Goal: Task Accomplishment & Management: Manage account settings

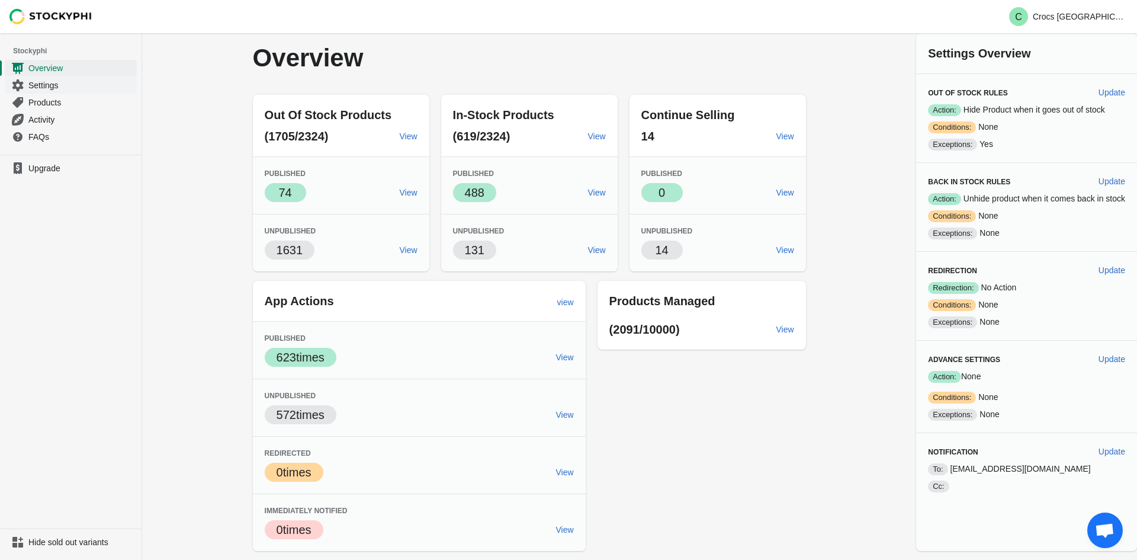
click at [69, 86] on span "Settings" at bounding box center [81, 85] width 106 height 12
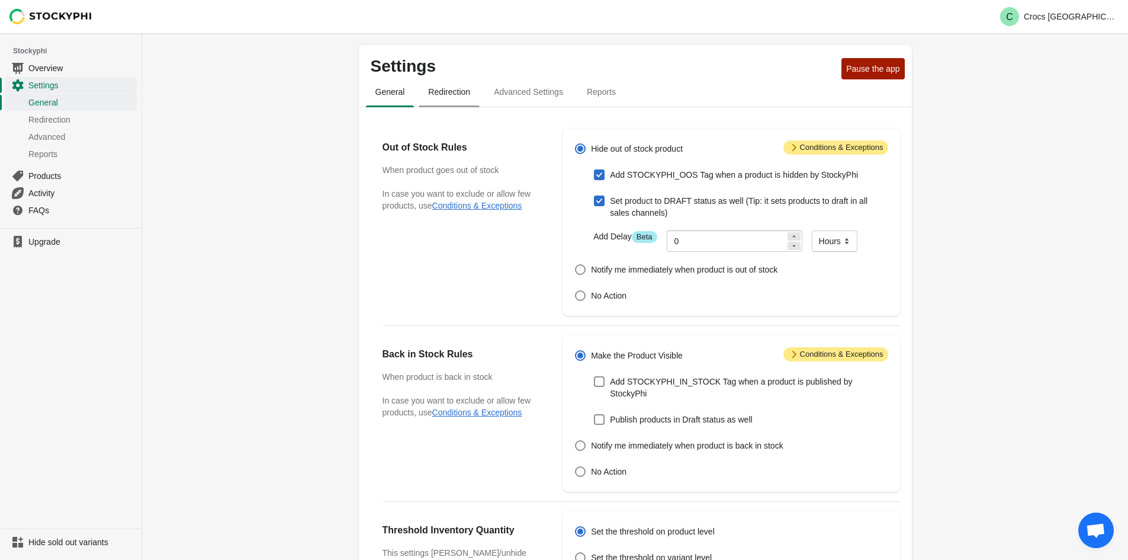
click at [455, 93] on span "Redirection" at bounding box center [449, 91] width 61 height 21
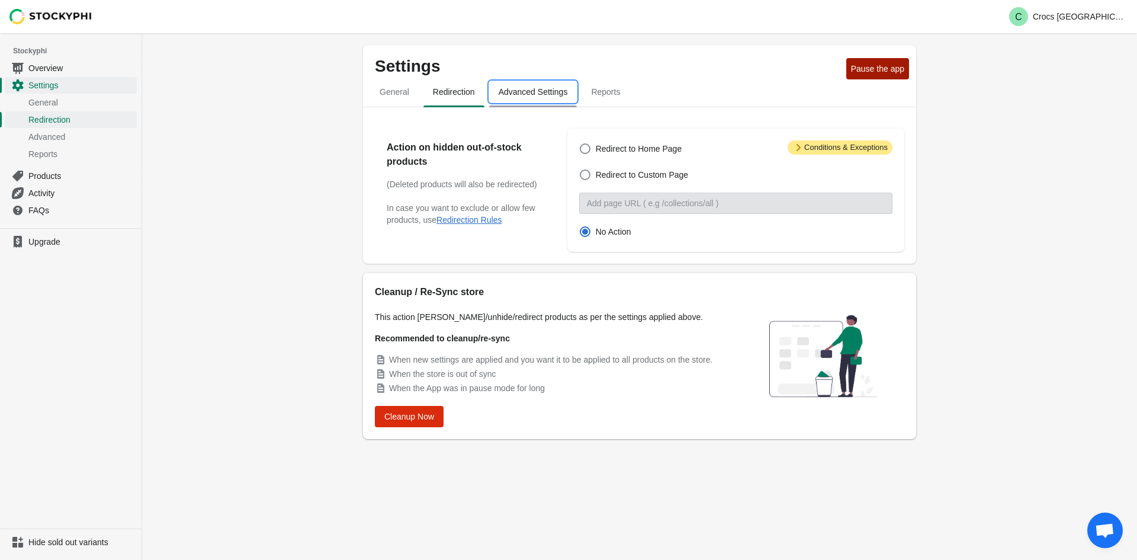
click at [535, 94] on span "Advanced Settings" at bounding box center [533, 91] width 88 height 21
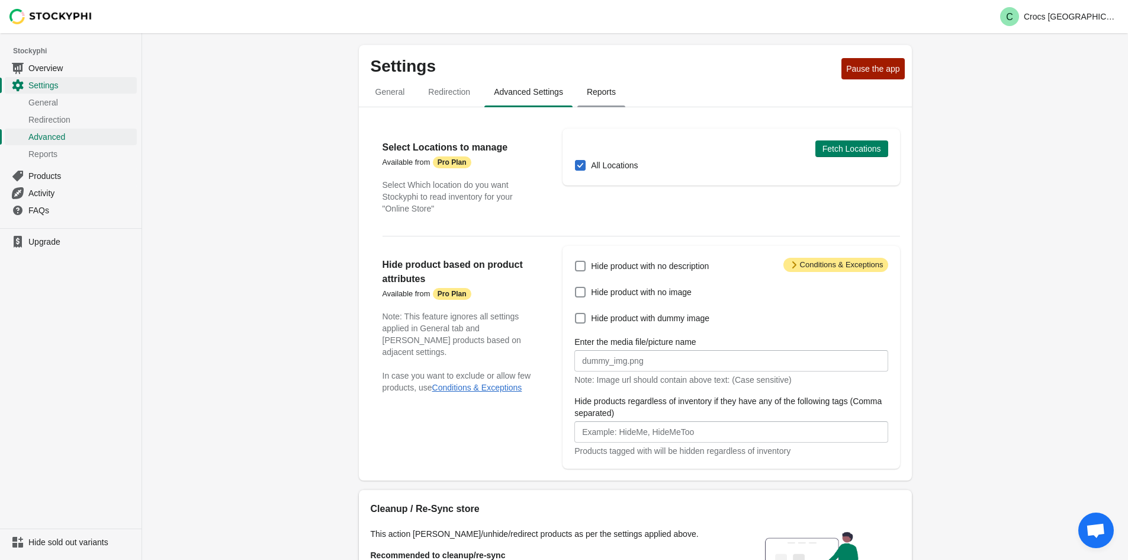
click at [601, 86] on span "Reports" at bounding box center [601, 91] width 48 height 21
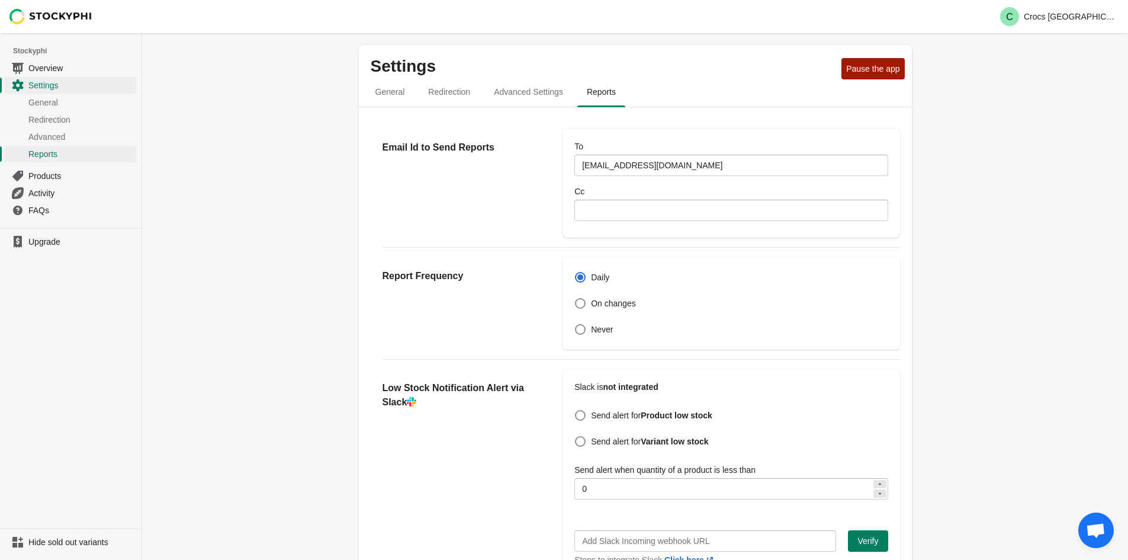
drag, startPoint x: 291, startPoint y: 314, endPoint x: 268, endPoint y: 133, distance: 182.6
click at [390, 94] on span "General" at bounding box center [390, 91] width 49 height 21
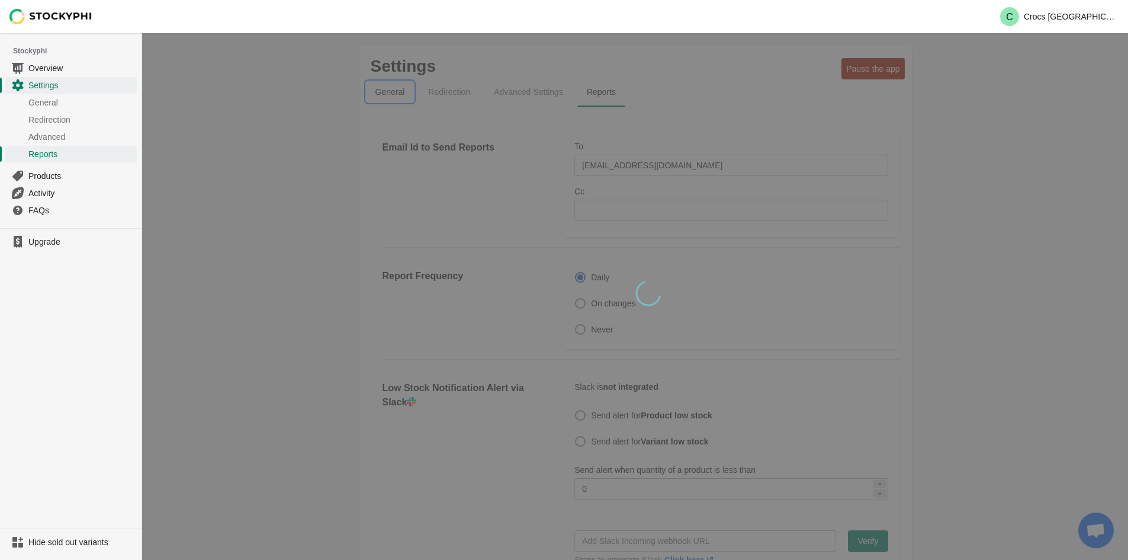
select select "hours"
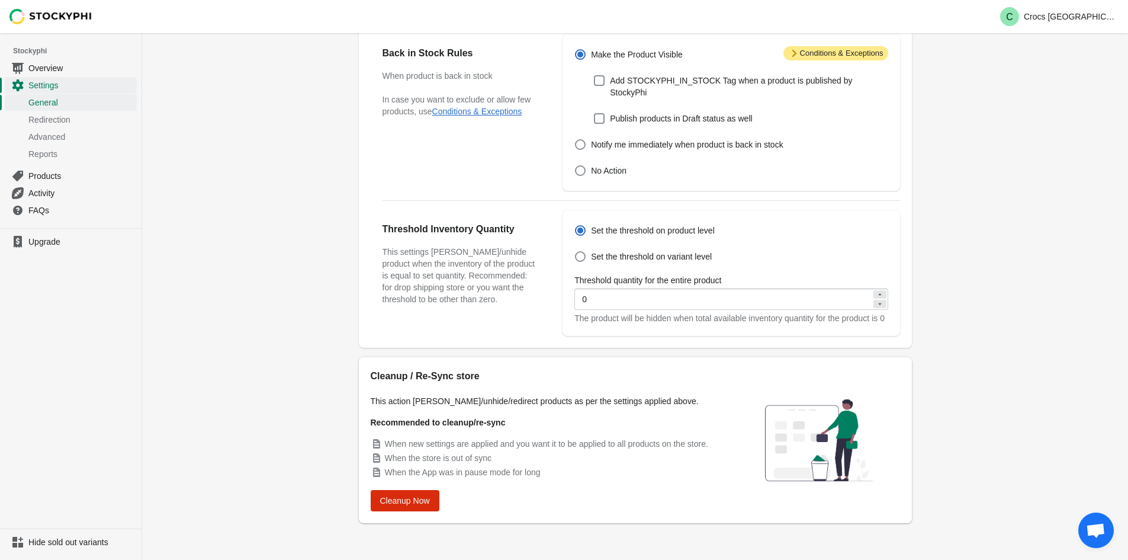
scroll to position [305, 0]
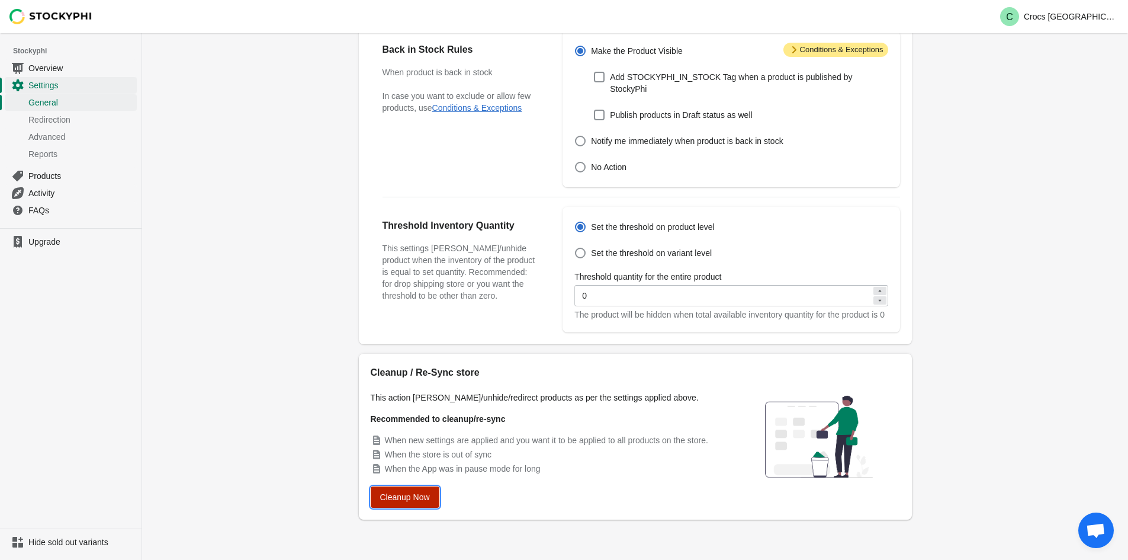
click at [417, 498] on span "Cleanup Now" at bounding box center [405, 496] width 50 height 9
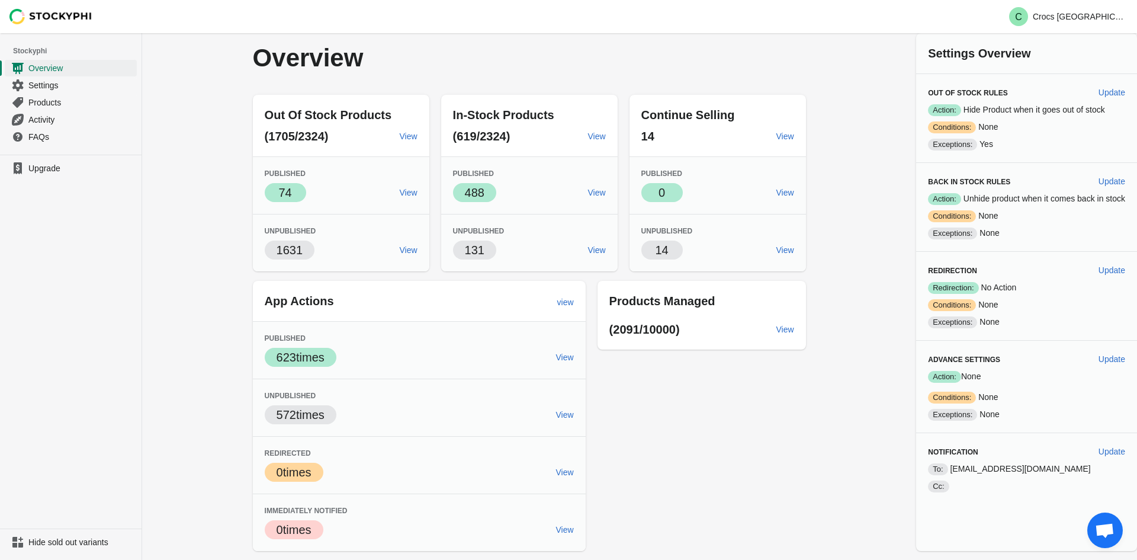
click at [209, 265] on div "Overview Out Of Stock Products (1705/2324) View Published Success 74 View Unpub…" at bounding box center [639, 292] width 995 height 518
